Goal: Information Seeking & Learning: Learn about a topic

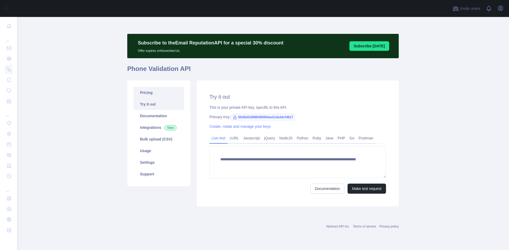
click at [158, 94] on link "Pricing" at bounding box center [159, 93] width 50 height 12
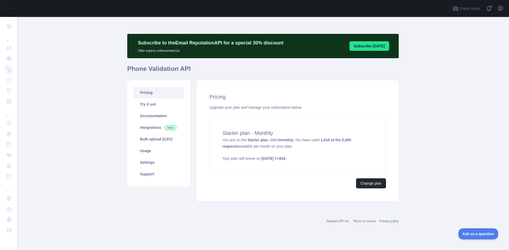
click at [158, 94] on link "Pricing" at bounding box center [159, 93] width 50 height 12
click at [156, 100] on link "Try it out" at bounding box center [159, 105] width 50 height 12
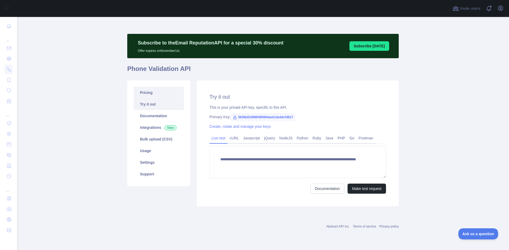
click at [154, 93] on link "Pricing" at bounding box center [159, 93] width 50 height 12
